Goal: Task Accomplishment & Management: Manage account settings

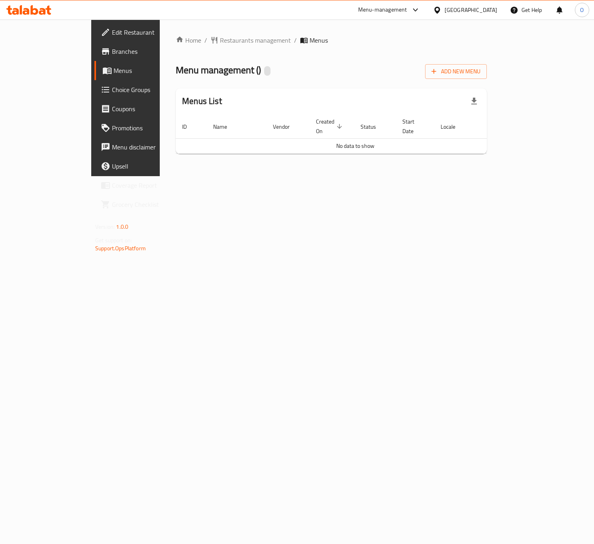
click at [261, 176] on div "Home / Restaurants management / Menus Menu management ( ) Add New Menu Menus Li…" at bounding box center [331, 98] width 343 height 157
click at [112, 33] on span "Edit Restaurant" at bounding box center [148, 33] width 72 height 10
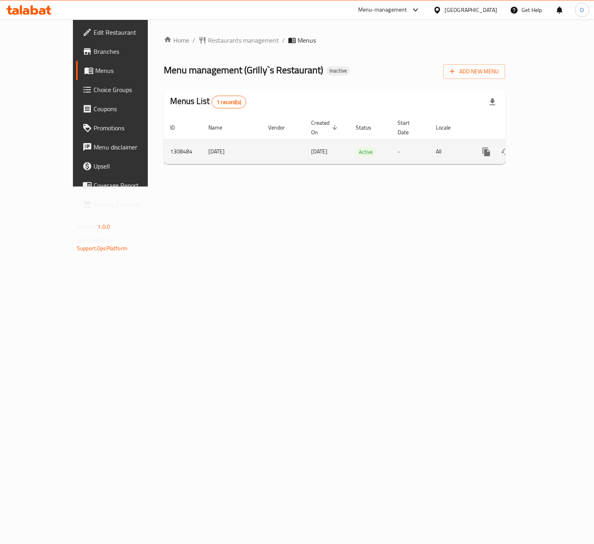
click at [549, 147] on icon "enhanced table" at bounding box center [544, 152] width 10 height 10
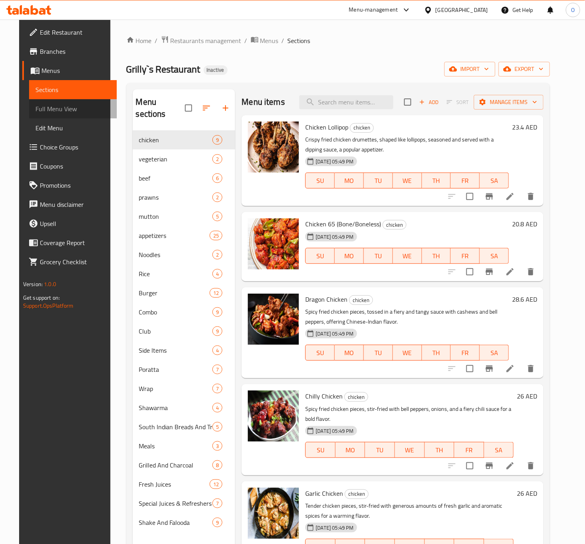
click at [61, 112] on span "Full Menu View" at bounding box center [72, 109] width 75 height 10
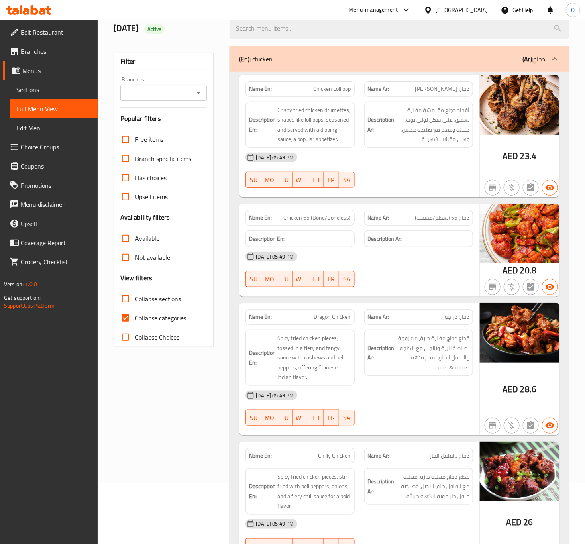
scroll to position [120, 0]
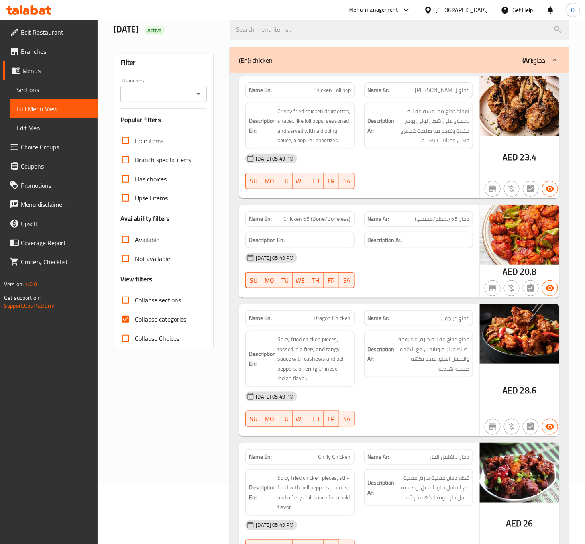
scroll to position [0, 0]
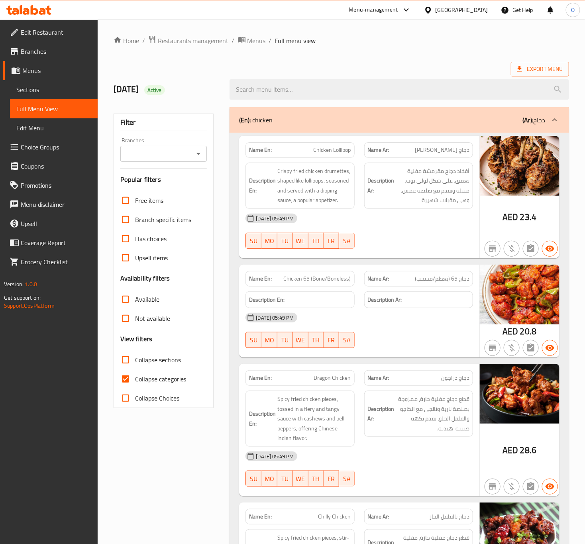
click at [133, 387] on input "Collapse categories" at bounding box center [125, 379] width 19 height 19
checkbox input "false"
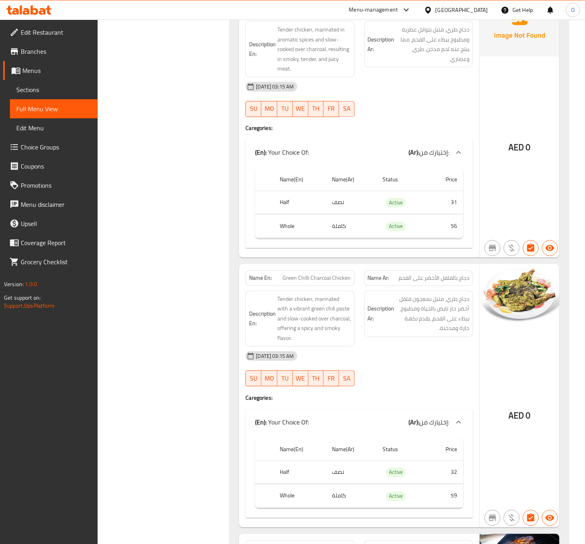
scroll to position [16895, 0]
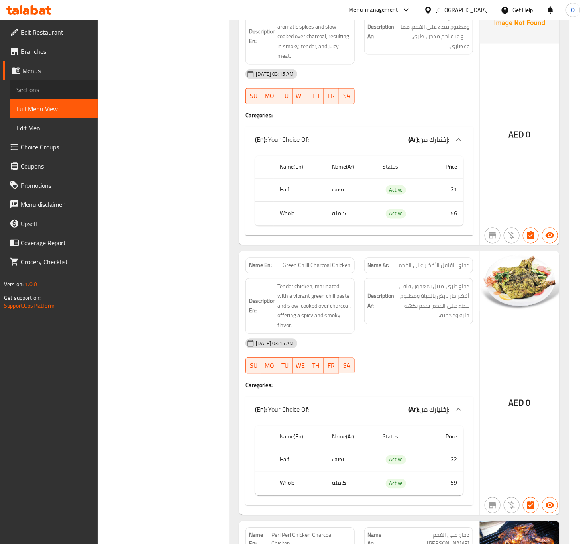
click at [57, 90] on span "Sections" at bounding box center [53, 90] width 75 height 10
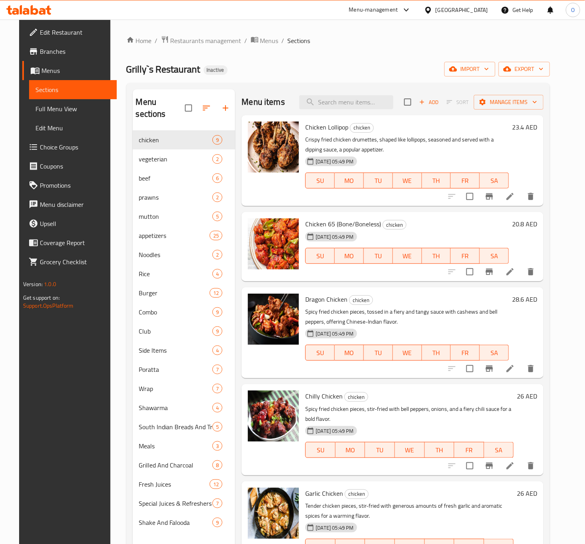
click at [110, 104] on div "Home / Restaurants management / Menus / Sections Grilly`s Restaurant Inactive i…" at bounding box center [338, 338] width 456 height 636
click at [41, 49] on span "Branches" at bounding box center [75, 52] width 71 height 10
